Goal: Check status: Check status

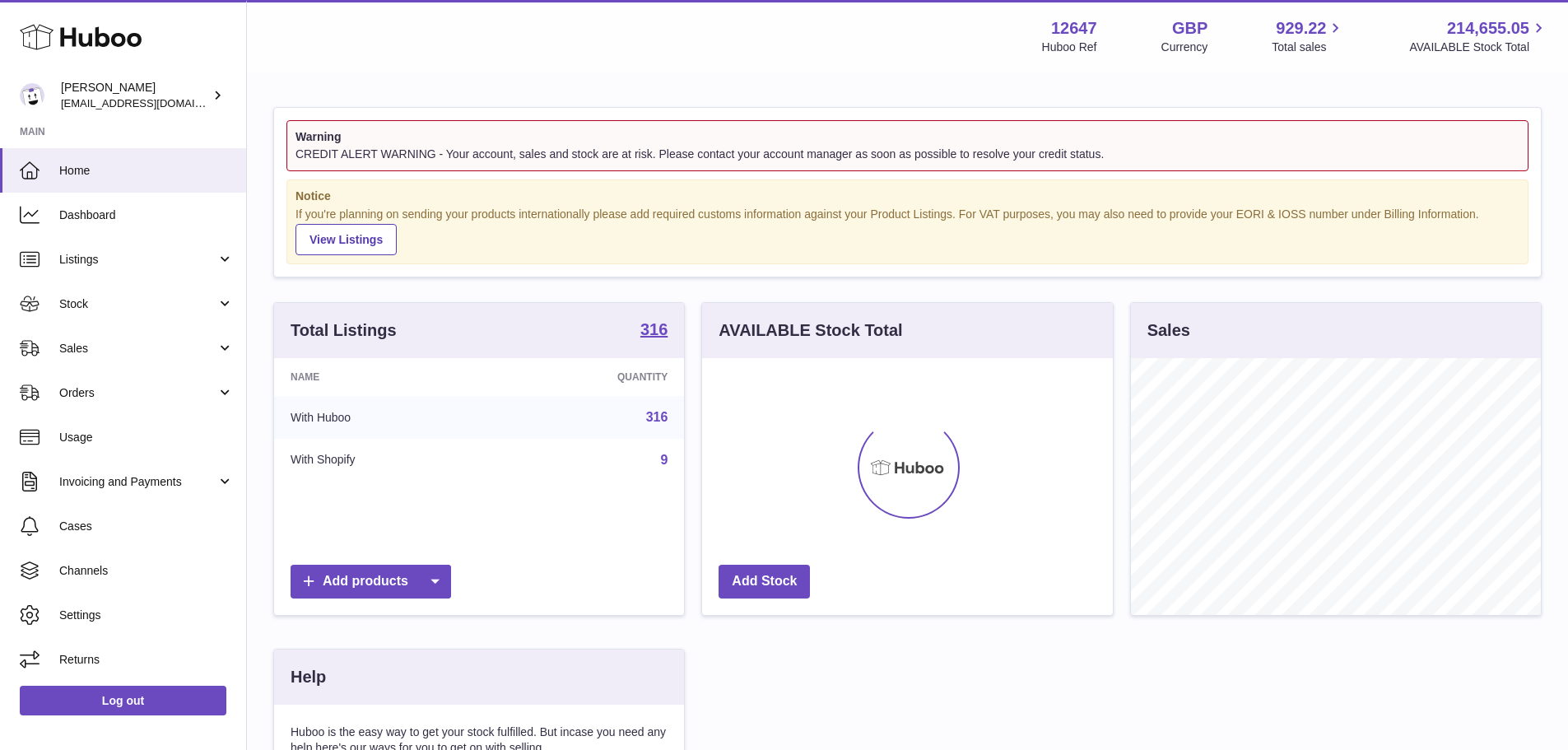
scroll to position [257, 411]
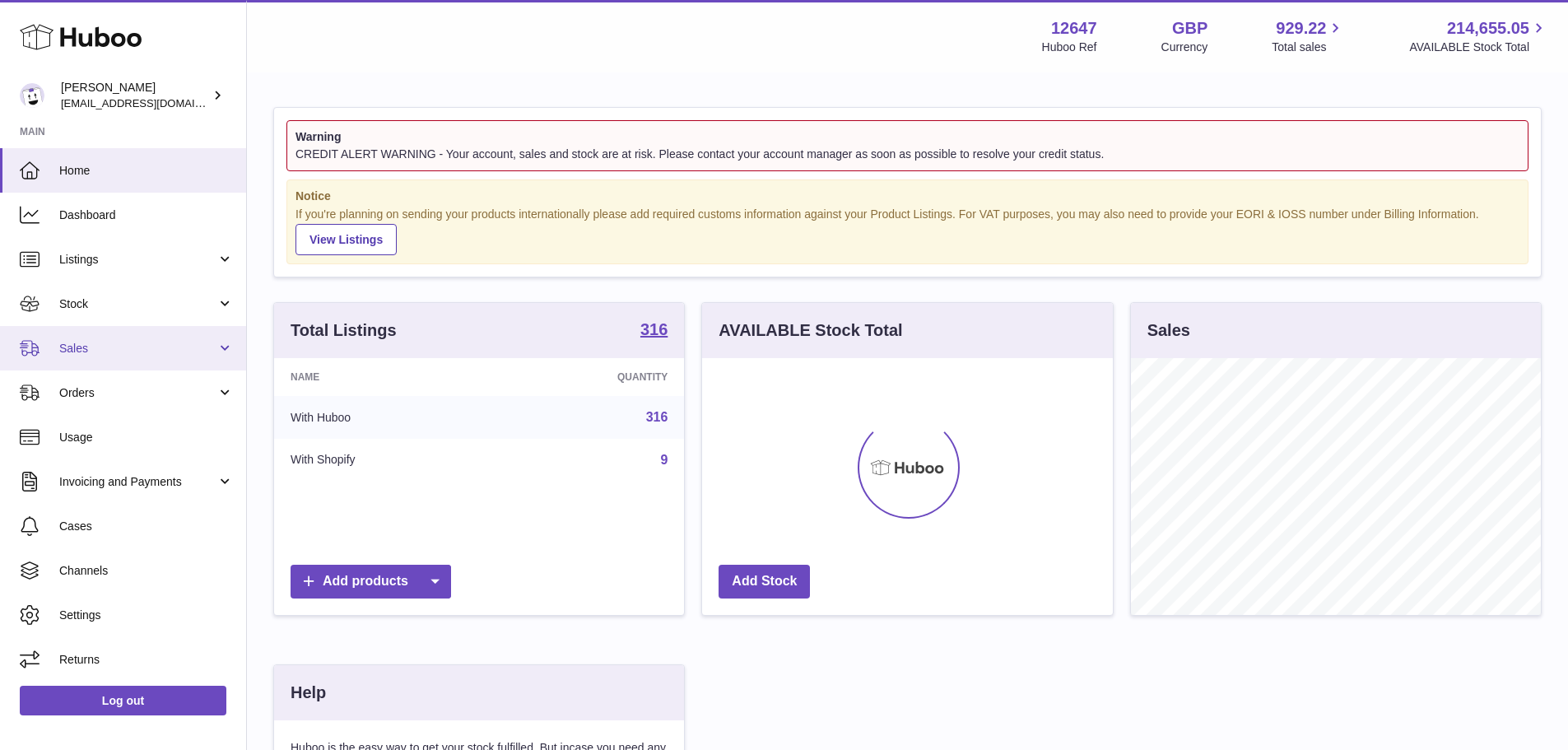
click at [70, 339] on link "Sales" at bounding box center [123, 348] width 246 height 44
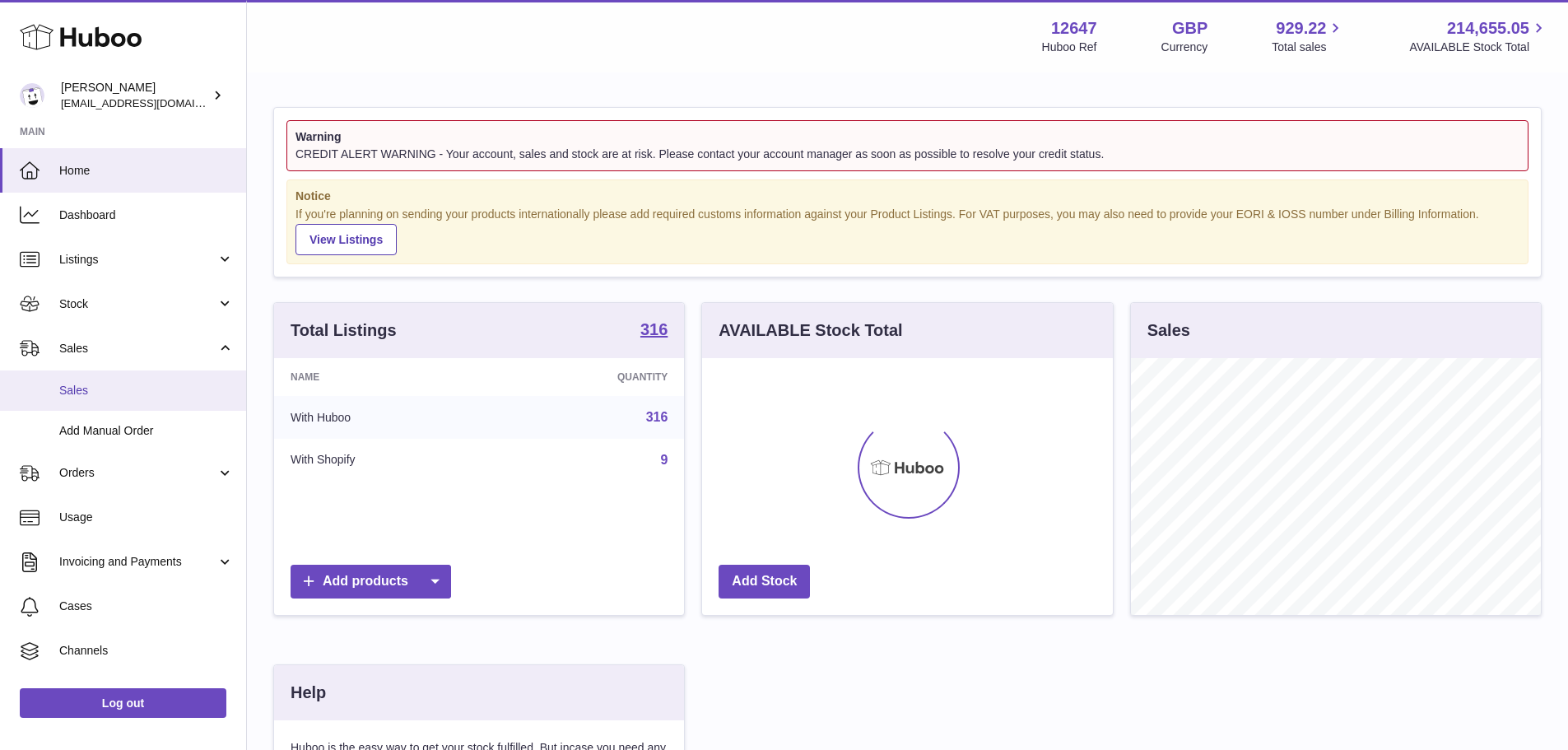
click at [89, 392] on span "Sales" at bounding box center [147, 390] width 175 height 16
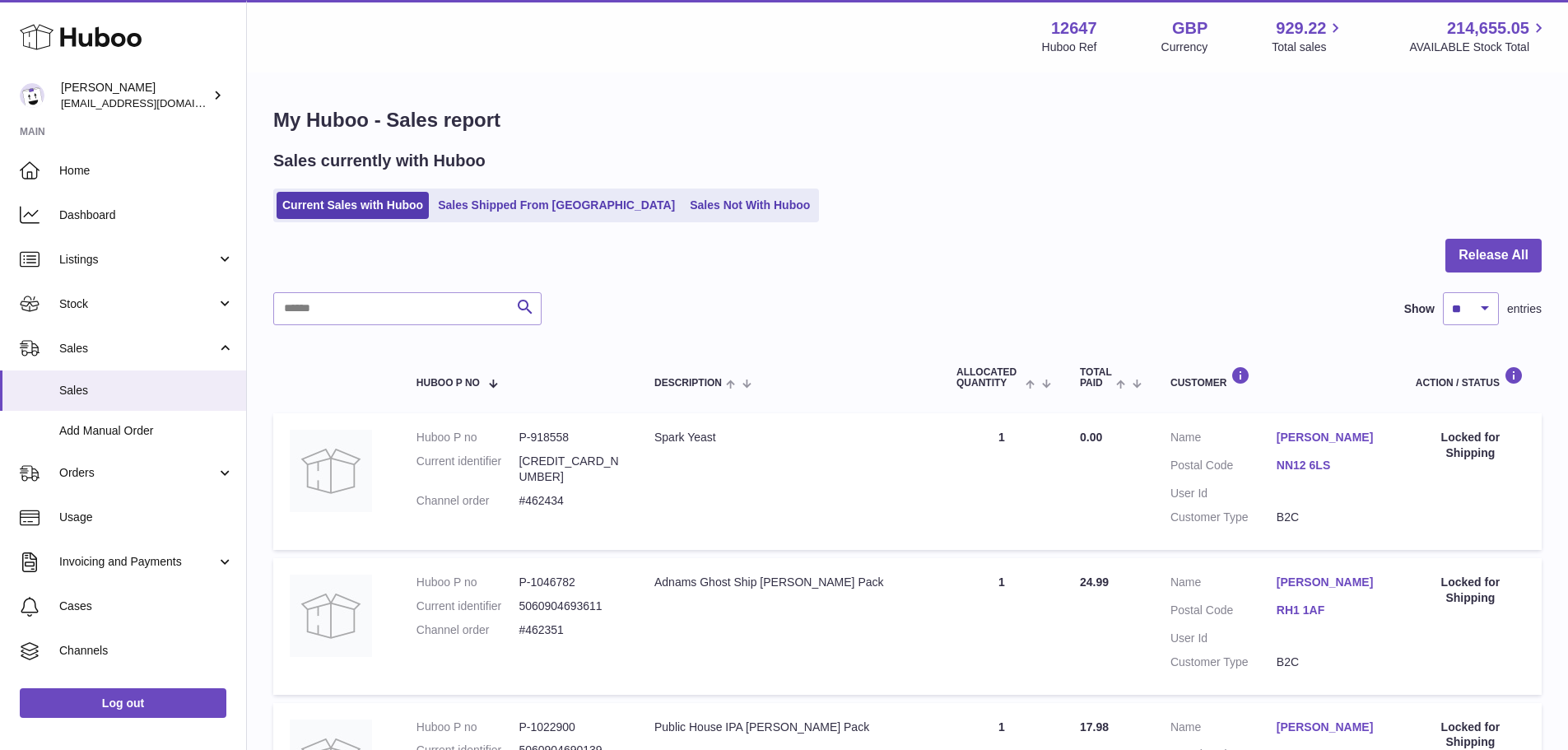
click at [655, 189] on ul "Current Sales with Huboo Sales Shipped From Huboo Sales Not With Huboo" at bounding box center [546, 206] width 546 height 34
click at [684, 198] on link "Sales Not With Huboo" at bounding box center [750, 205] width 132 height 27
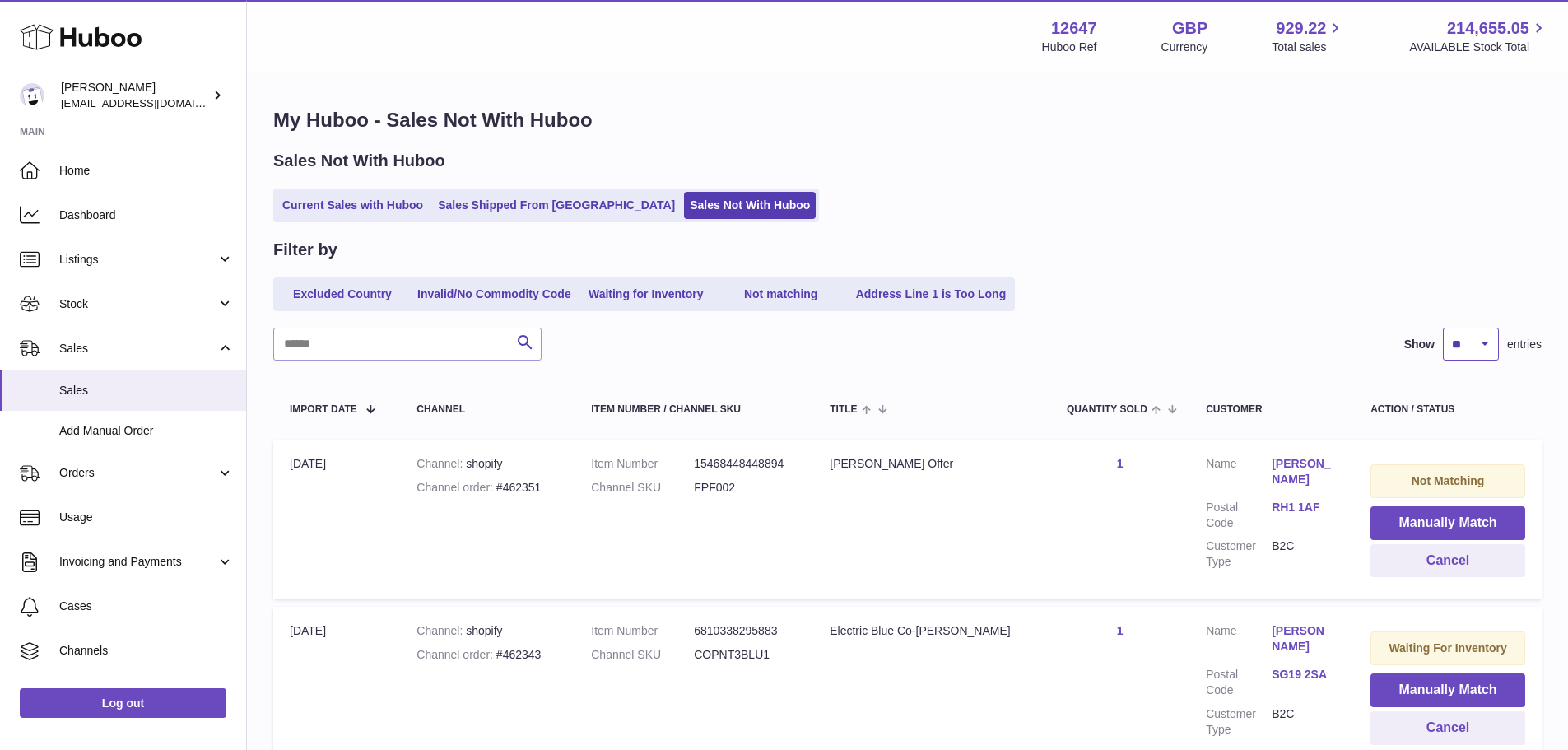
click at [1482, 358] on select "** ** ** ***" at bounding box center [1470, 344] width 56 height 33
select select "***"
click at [1442, 328] on select "** ** ** ***" at bounding box center [1470, 344] width 56 height 33
click at [644, 296] on link "Waiting for Inventory" at bounding box center [645, 294] width 132 height 27
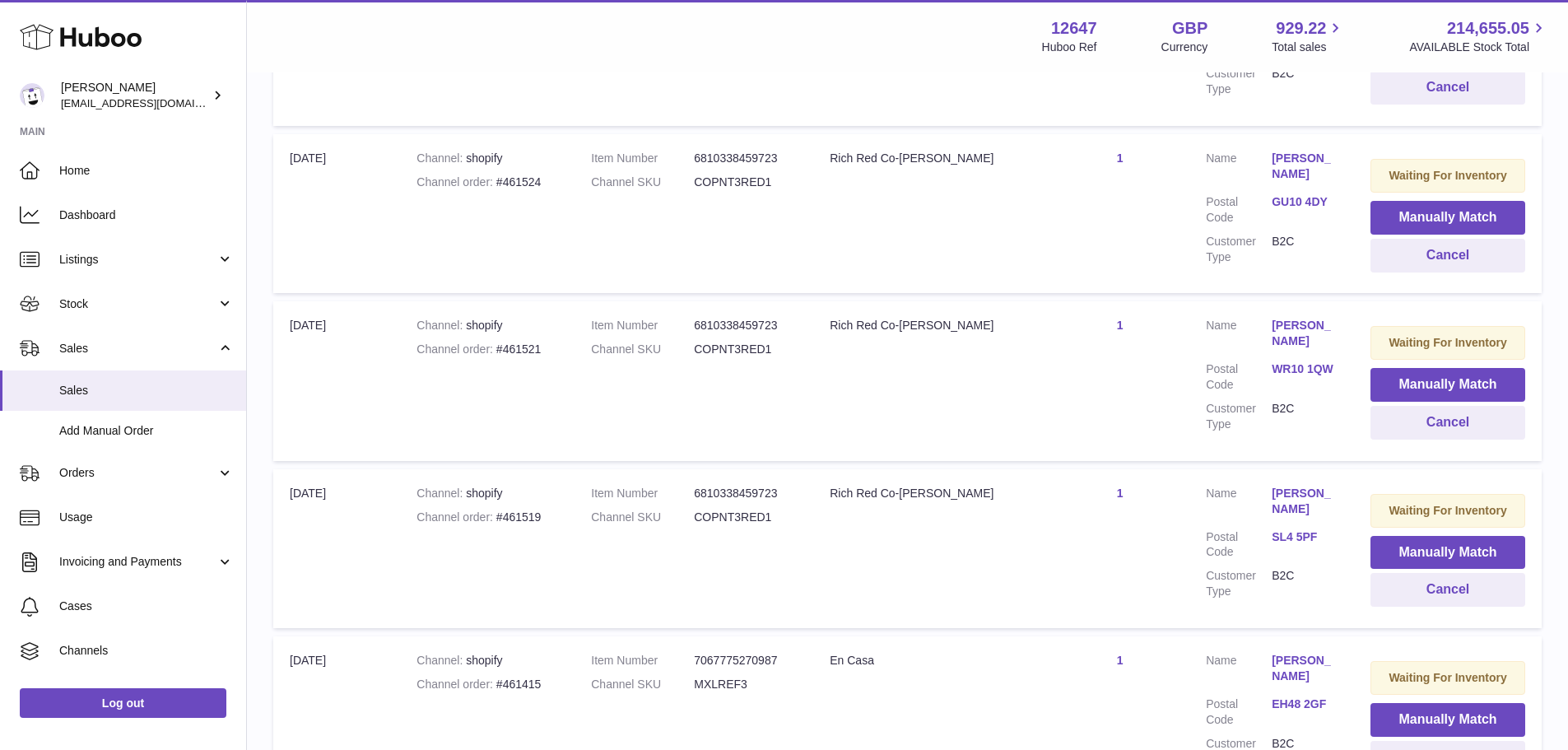
scroll to position [4242, 0]
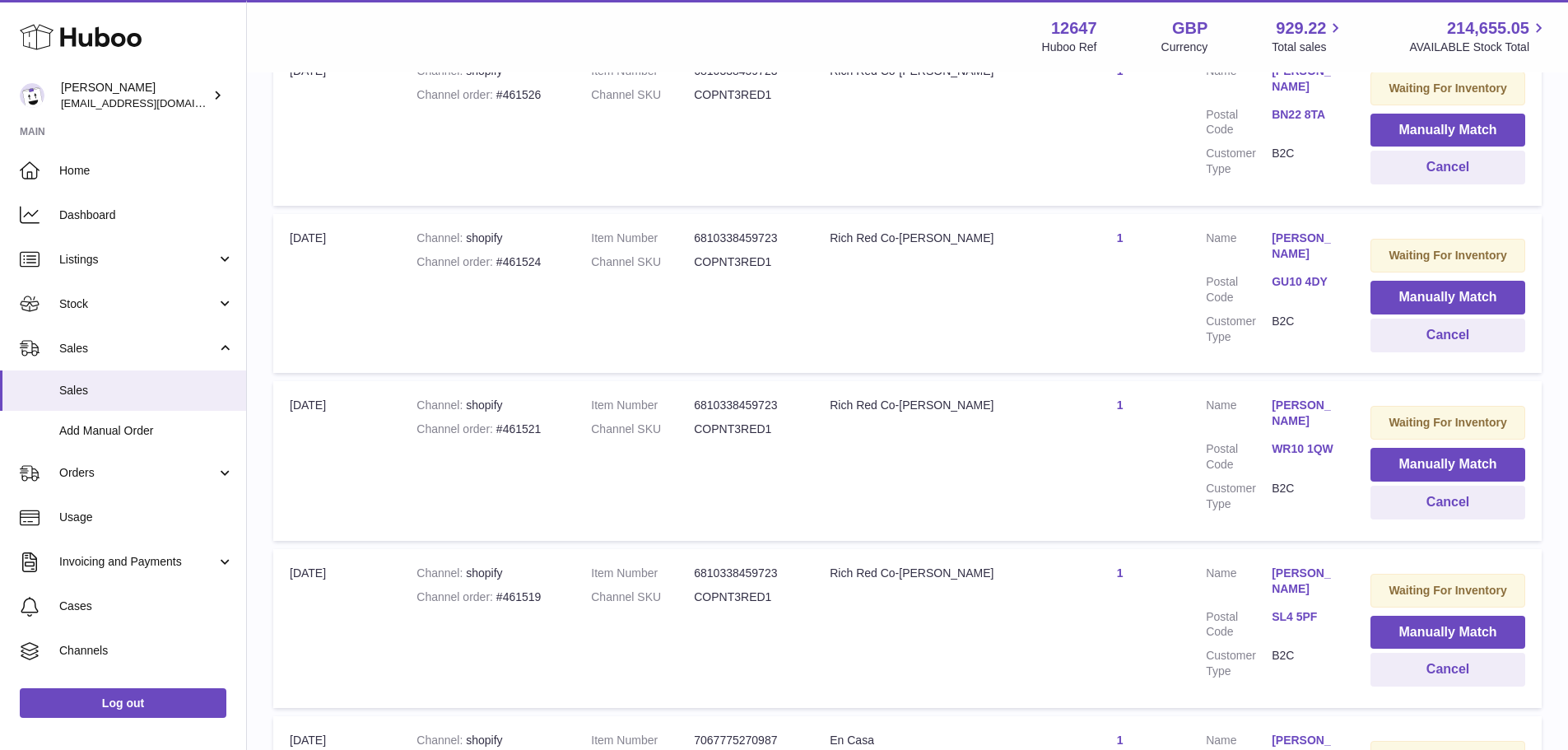
click at [739, 421] on dd "COPNT3RED1" at bounding box center [744, 429] width 102 height 16
copy dd "COPNT3RED1"
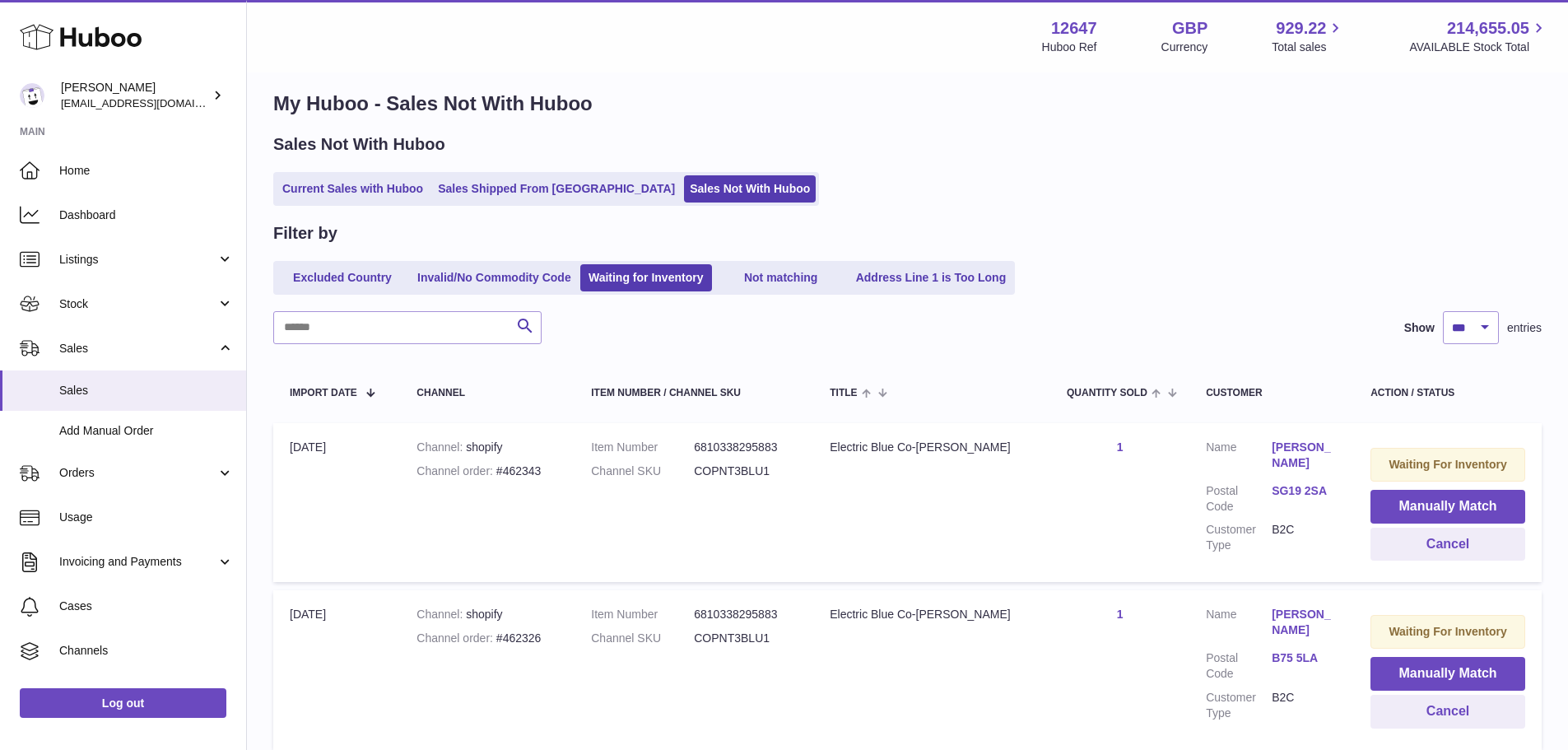
scroll to position [0, 0]
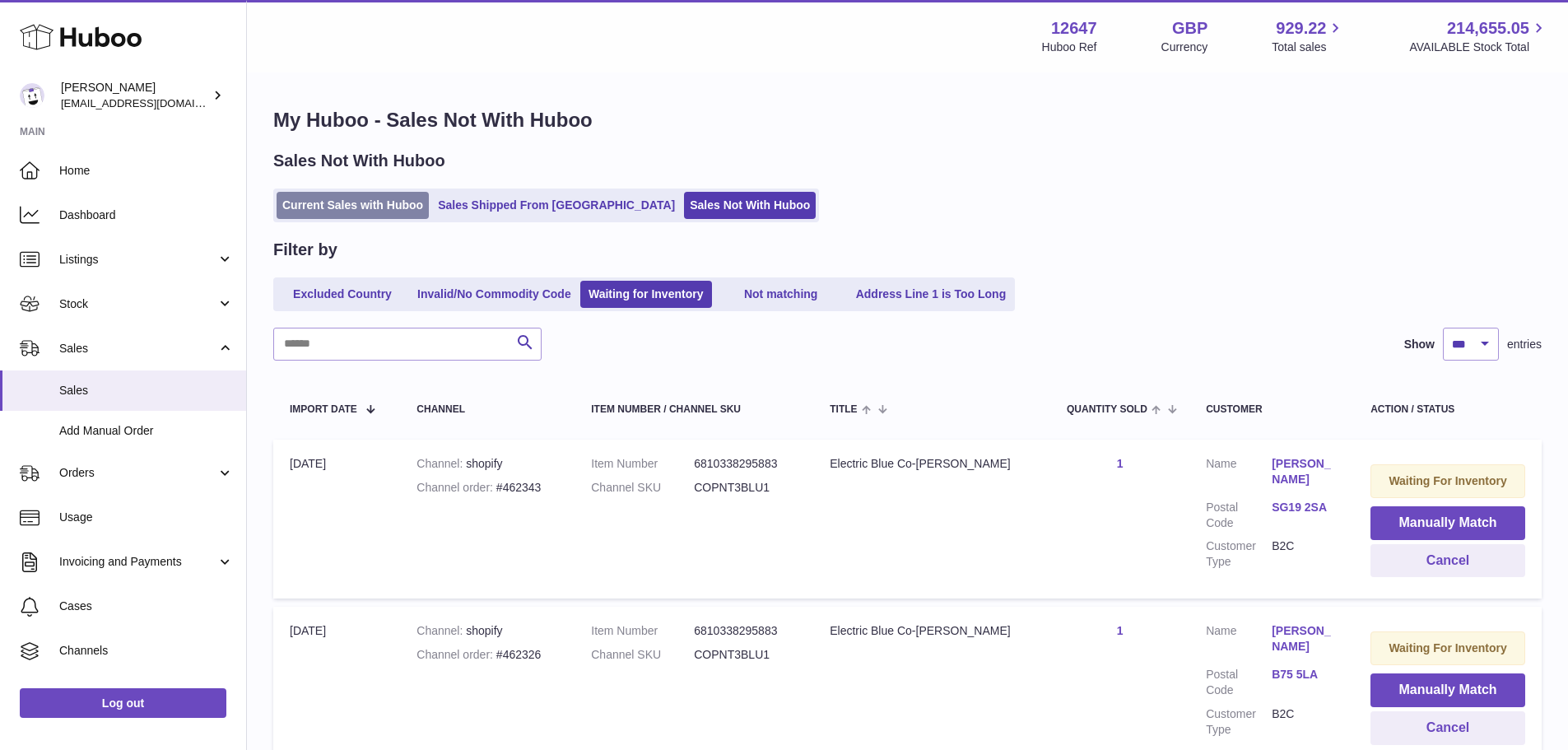
click at [349, 199] on link "Current Sales with Huboo" at bounding box center [352, 205] width 152 height 27
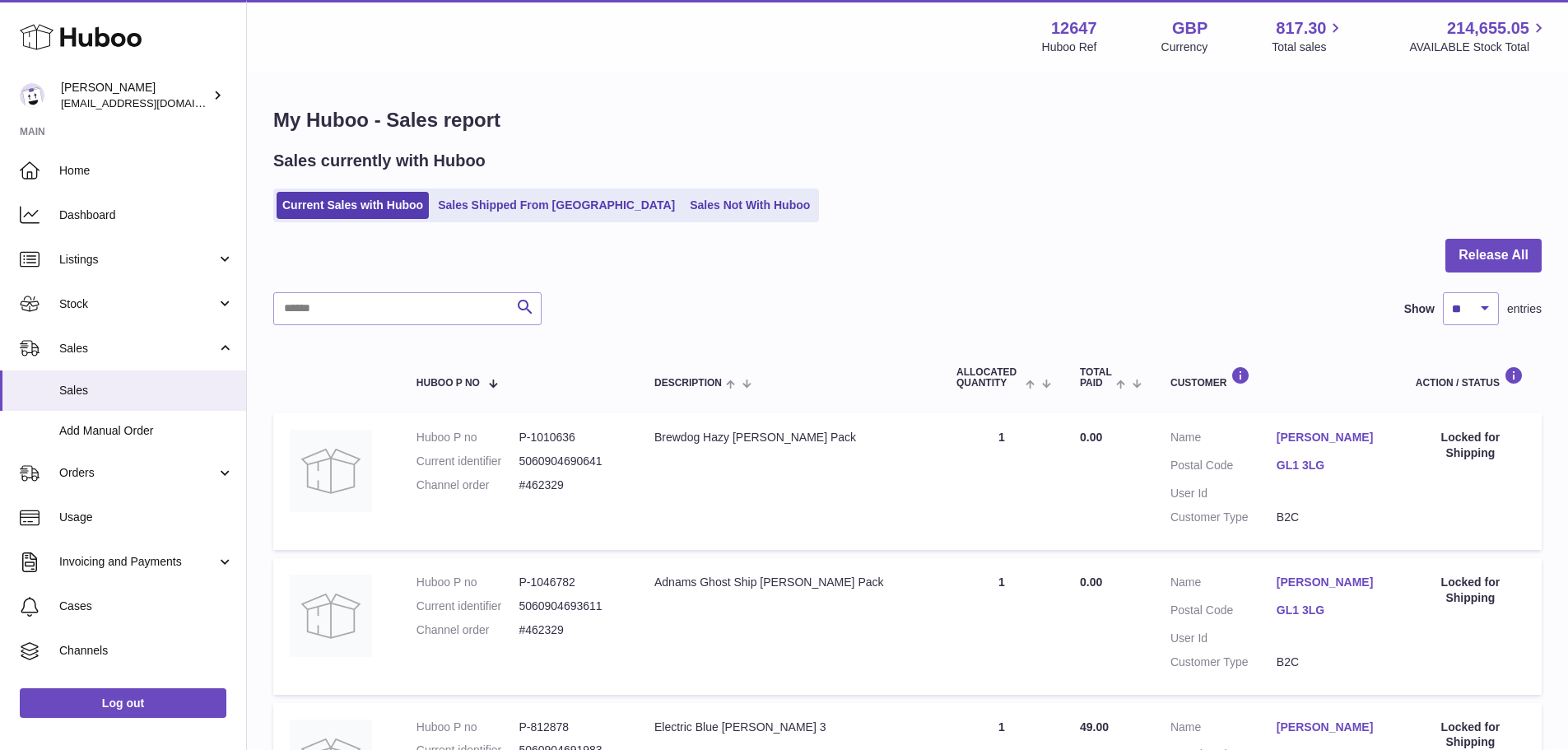
click at [1086, 130] on h1 "My Huboo - Sales report" at bounding box center [908, 120] width 1268 height 26
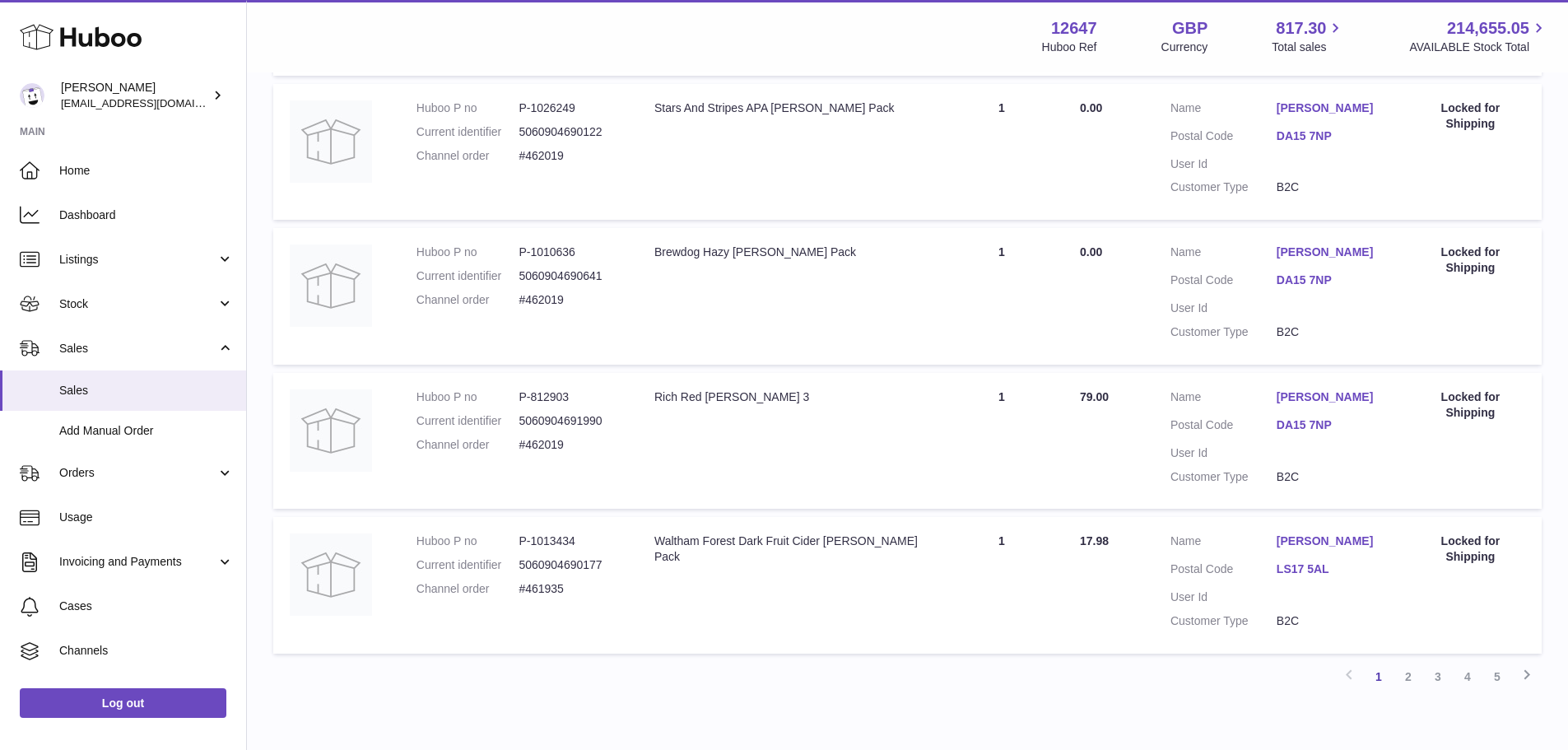
scroll to position [1034, 0]
